Goal: Information Seeking & Learning: Learn about a topic

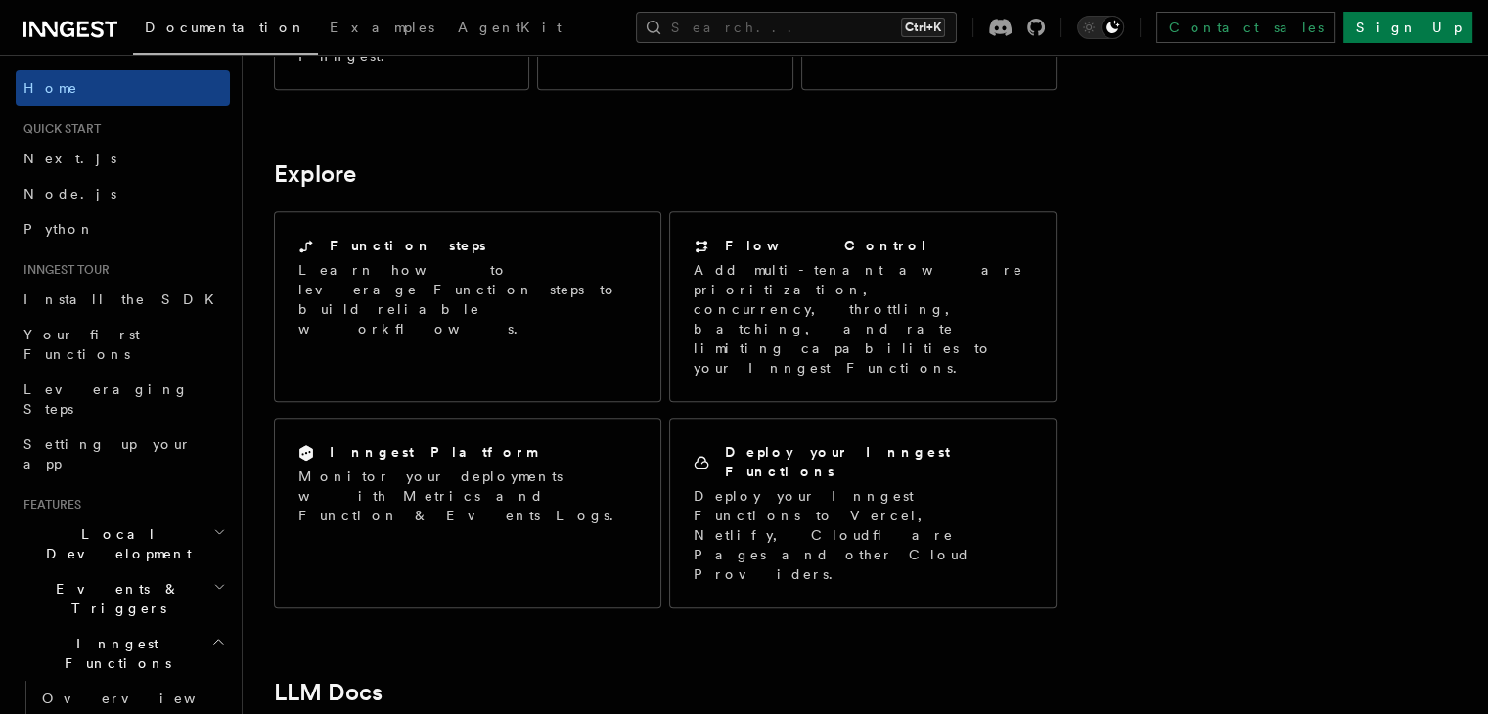
scroll to position [1291, 0]
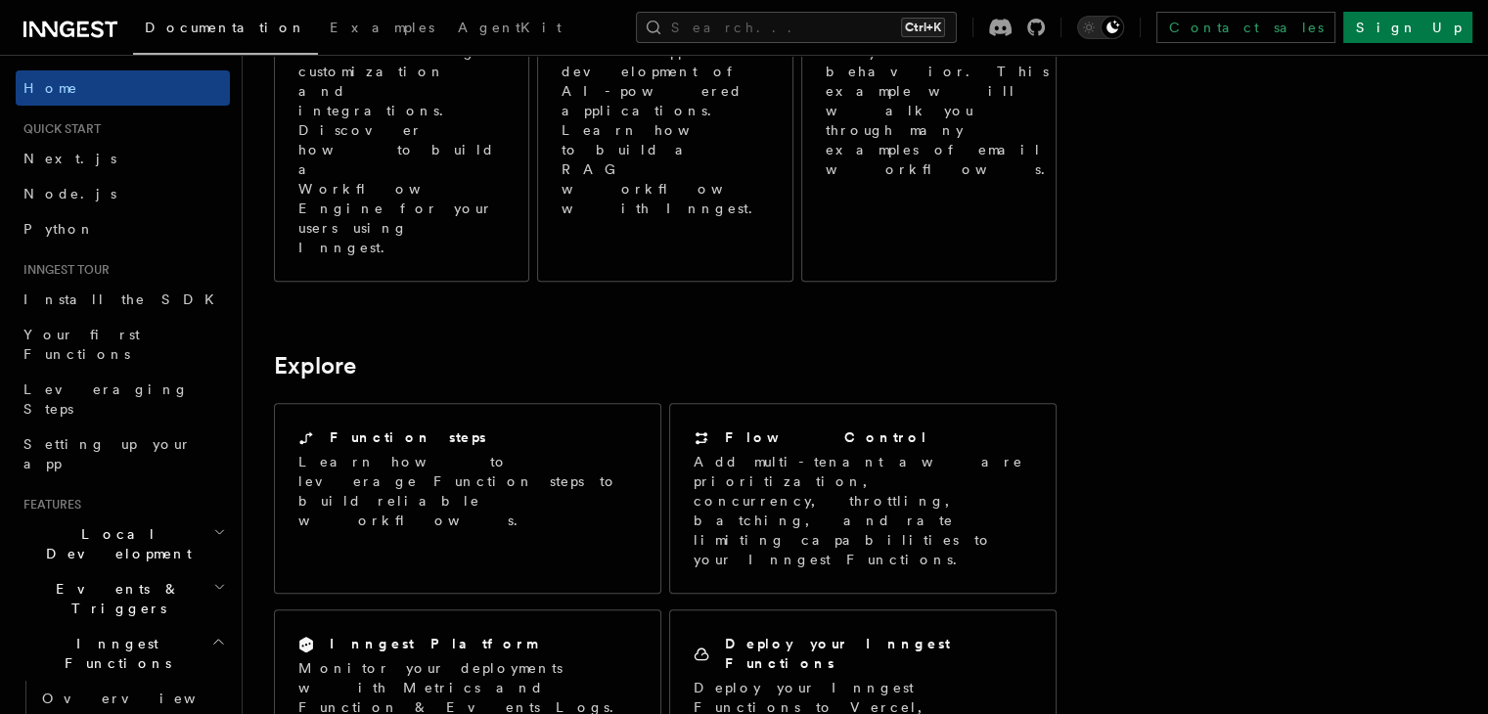
click at [1112, 501] on article "Inngest Documentation Inngest is an event-driven durable execution platform tha…" at bounding box center [771, 254] width 995 height 2919
drag, startPoint x: 1108, startPoint y: 501, endPoint x: 802, endPoint y: 500, distance: 306.2
click at [802, 500] on article "Inngest Documentation Inngest is an event-driven durable execution platform tha…" at bounding box center [771, 254] width 995 height 2919
click at [826, 461] on article "Inngest Documentation Inngest is an event-driven durable execution platform tha…" at bounding box center [771, 254] width 995 height 2919
